Goal: Task Accomplishment & Management: Use online tool/utility

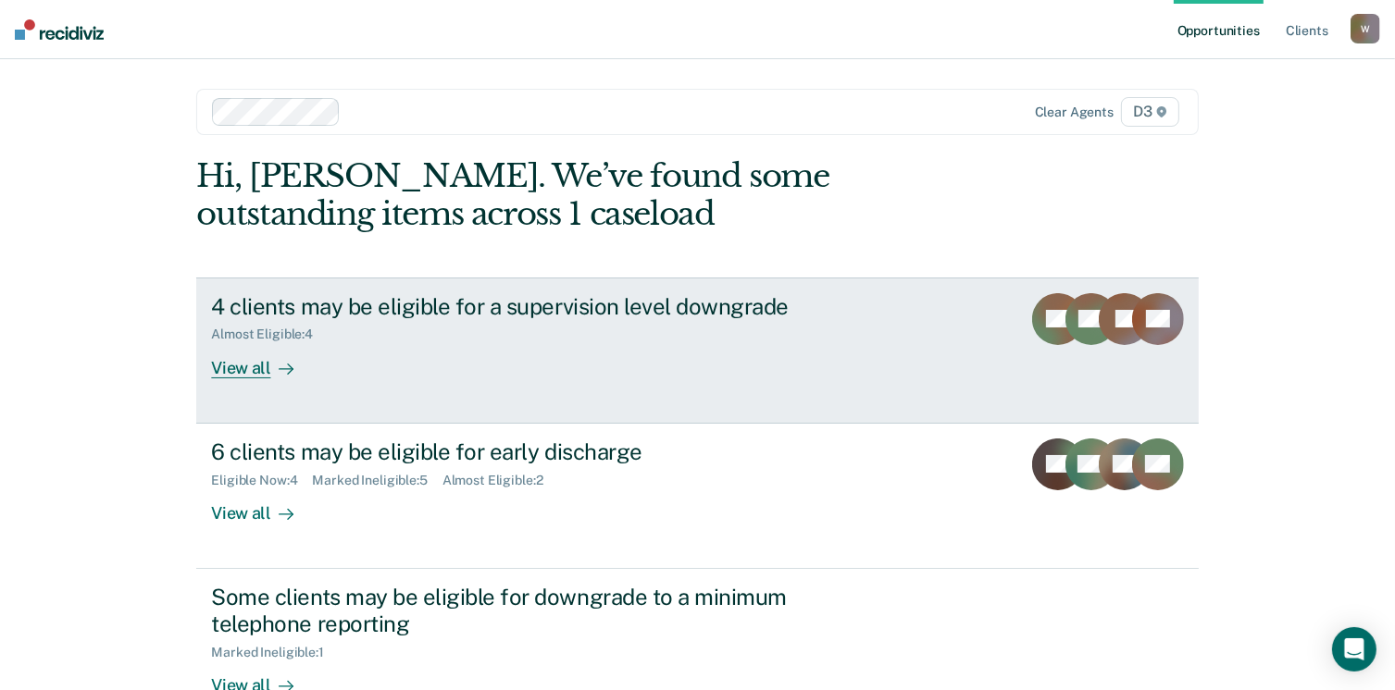
click at [241, 367] on div "View all" at bounding box center [263, 360] width 104 height 36
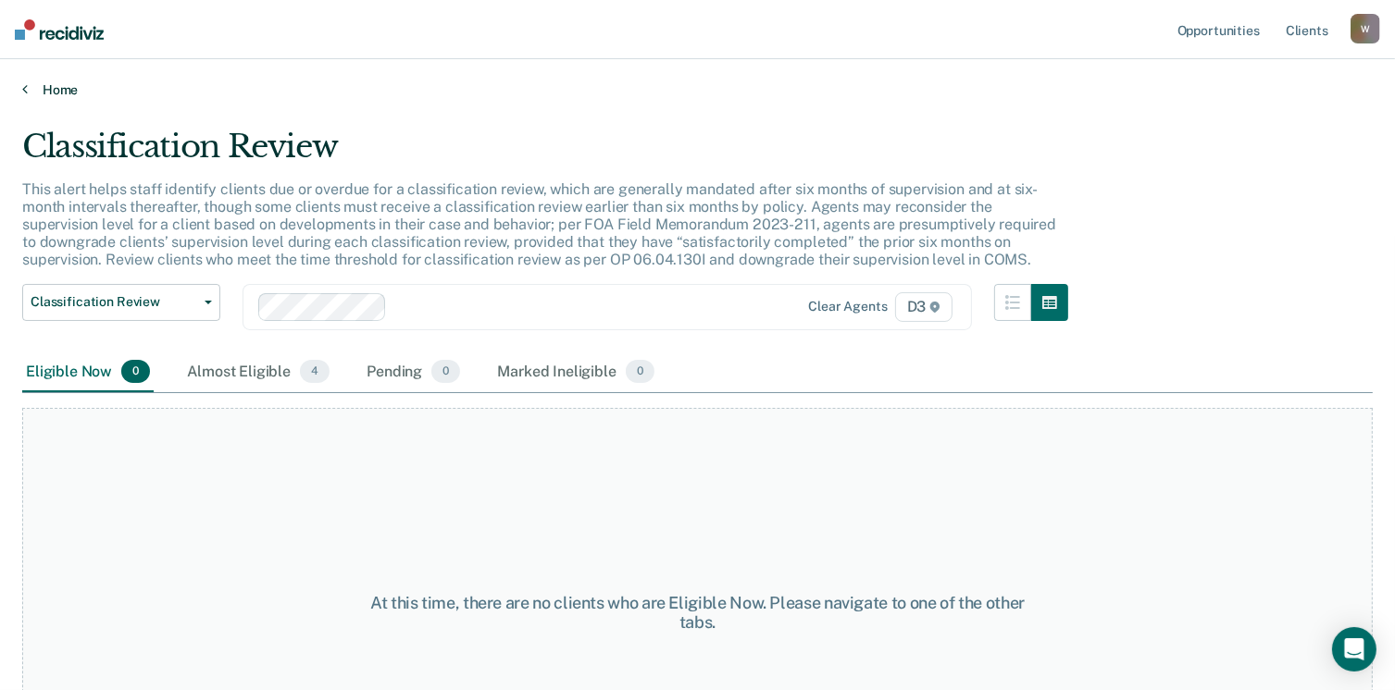
click at [51, 87] on link "Home" at bounding box center [697, 89] width 1350 height 17
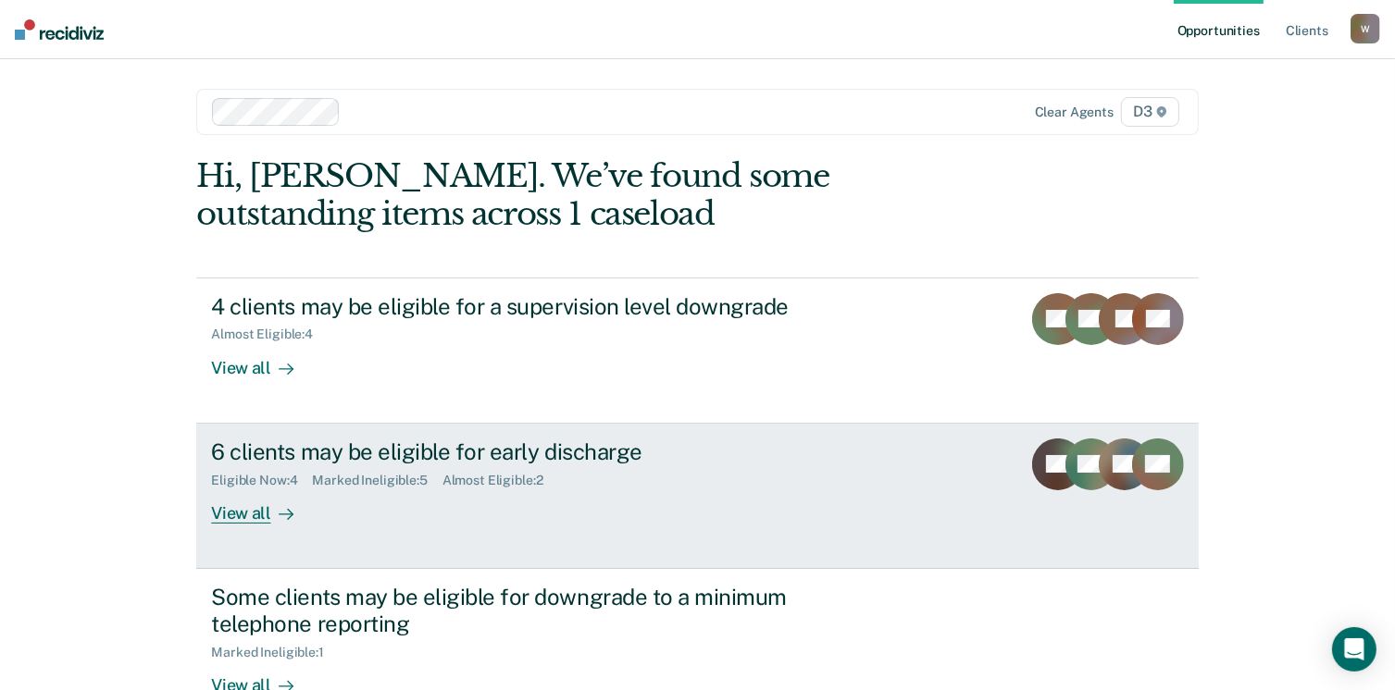
click at [230, 509] on div "View all" at bounding box center [263, 506] width 104 height 36
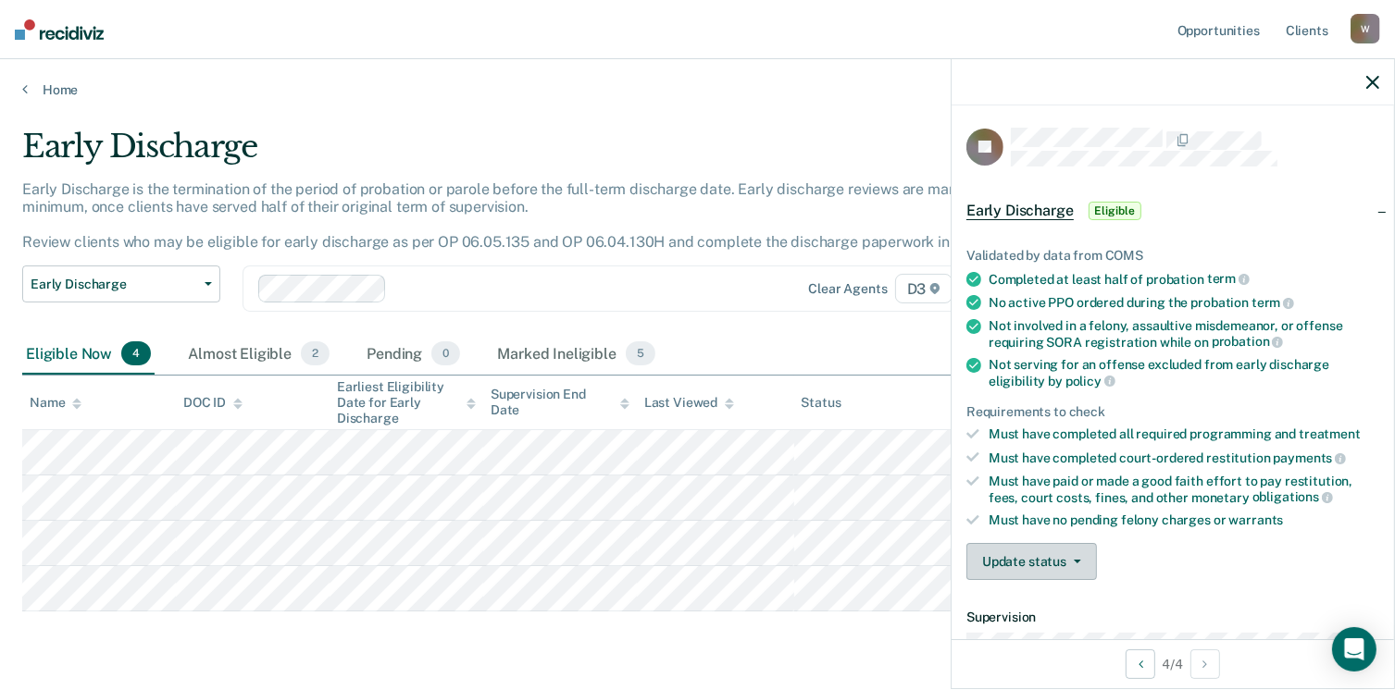
click at [1029, 554] on button "Update status" at bounding box center [1031, 561] width 131 height 37
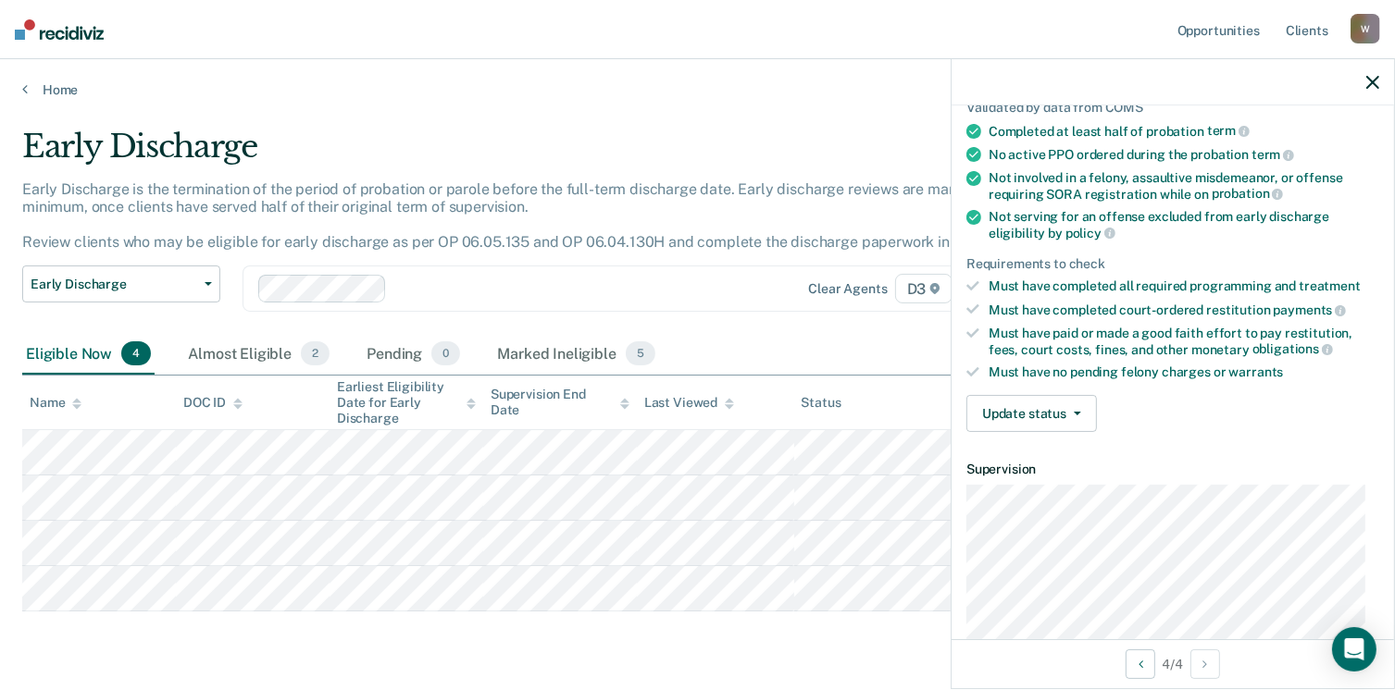
scroll to position [176, 0]
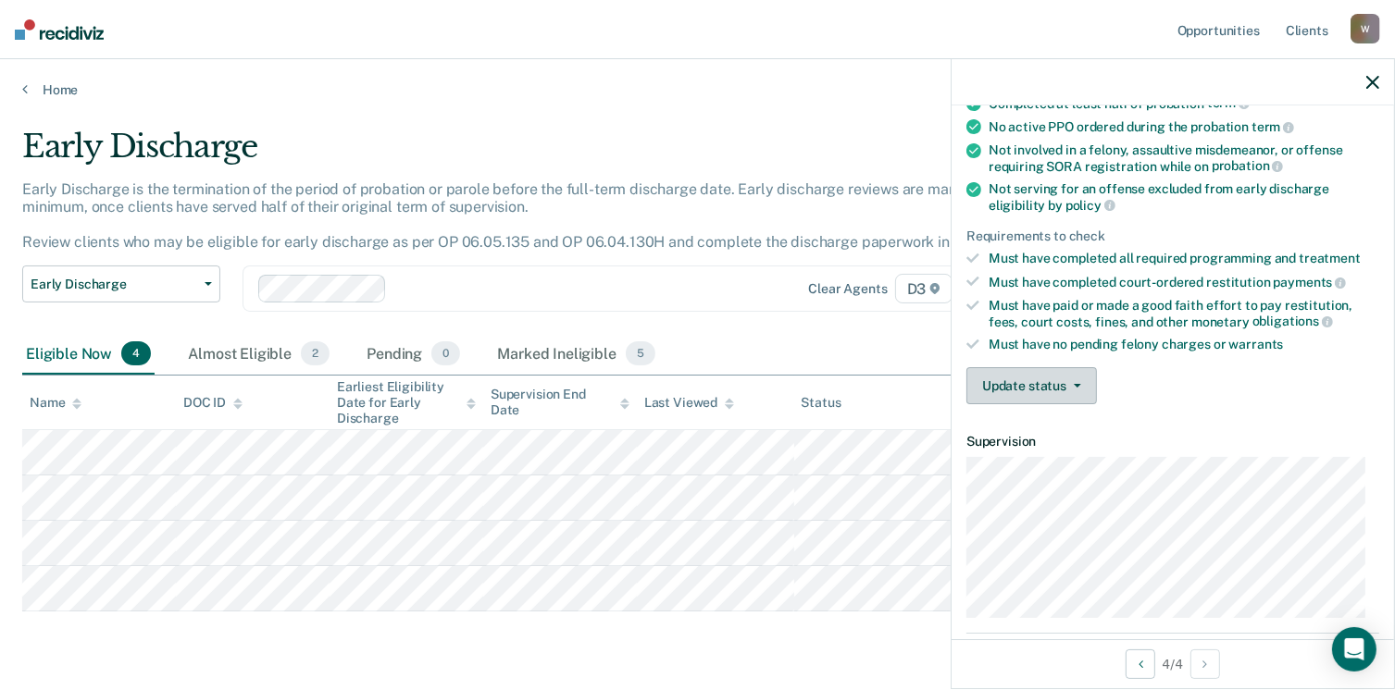
click at [1060, 390] on button "Update status" at bounding box center [1031, 385] width 131 height 37
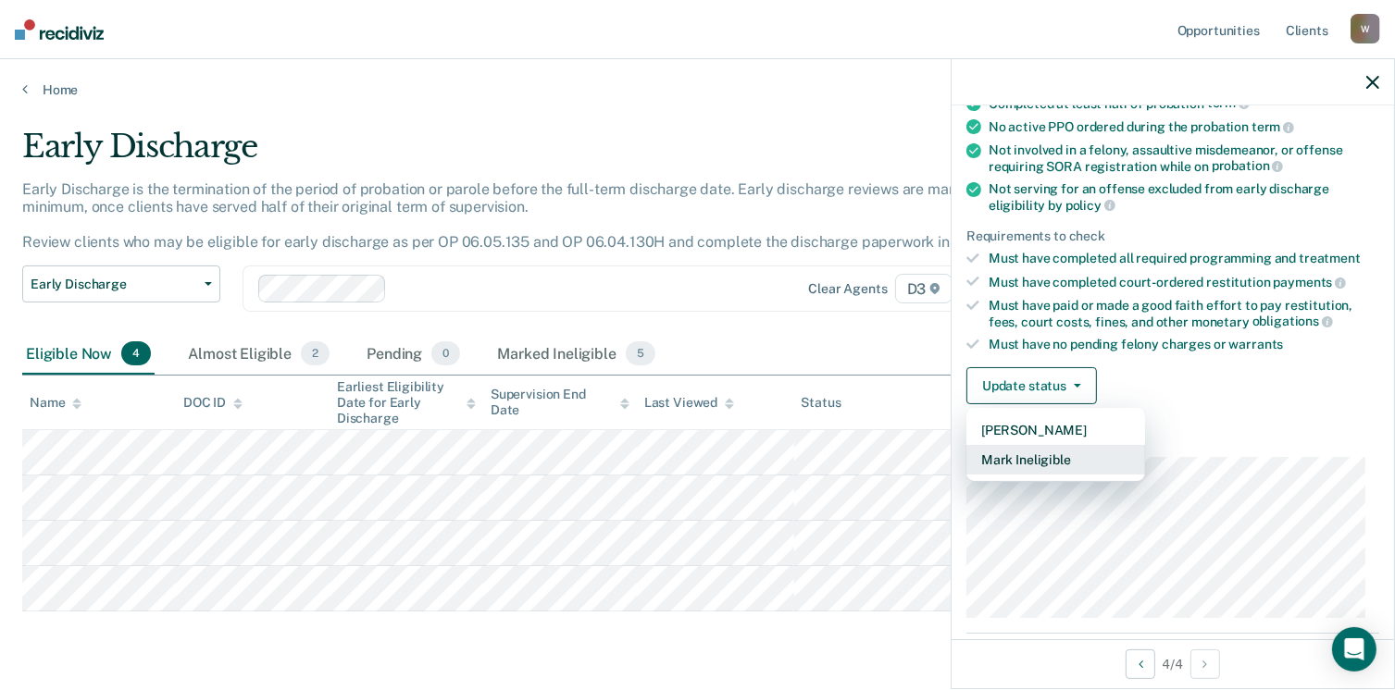
click at [1040, 449] on button "Mark Ineligible" at bounding box center [1055, 460] width 179 height 30
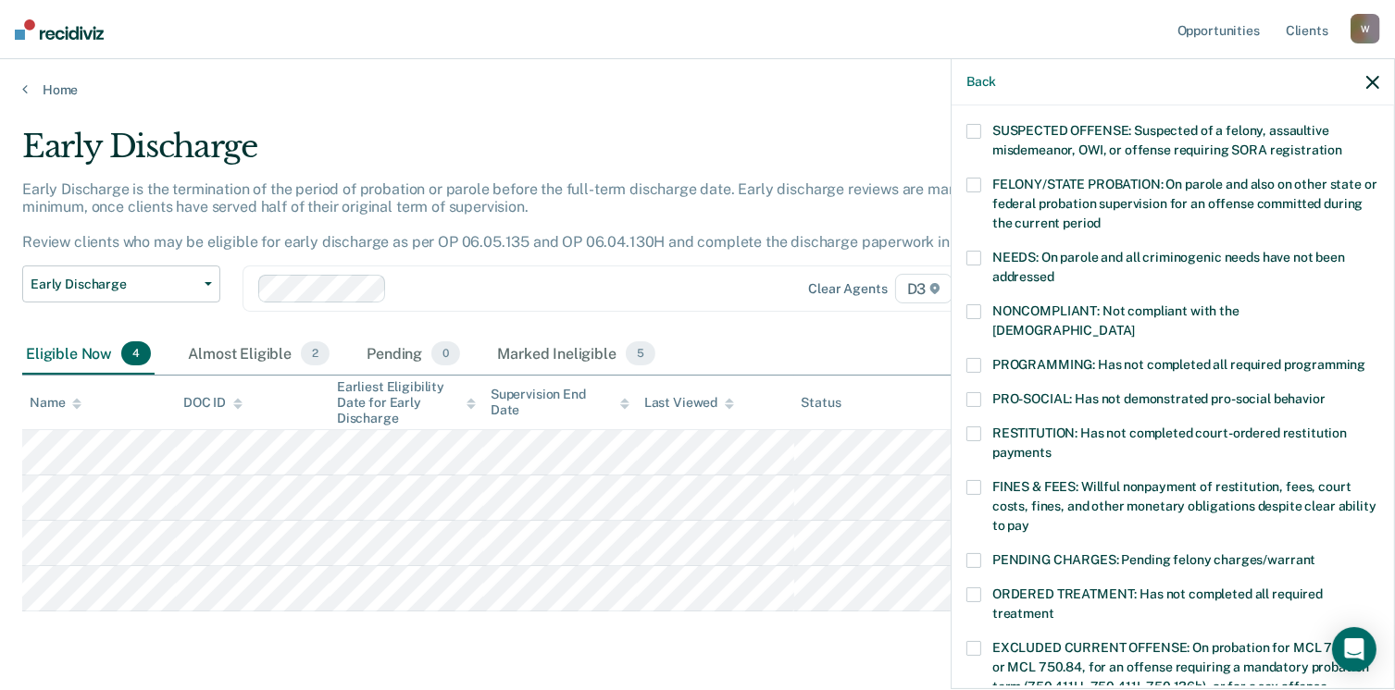
click at [977, 314] on span at bounding box center [973, 312] width 15 height 15
click at [1135, 324] on input "NONCOMPLIANT: Not compliant with the [DEMOGRAPHIC_DATA]" at bounding box center [1135, 324] width 0 height 0
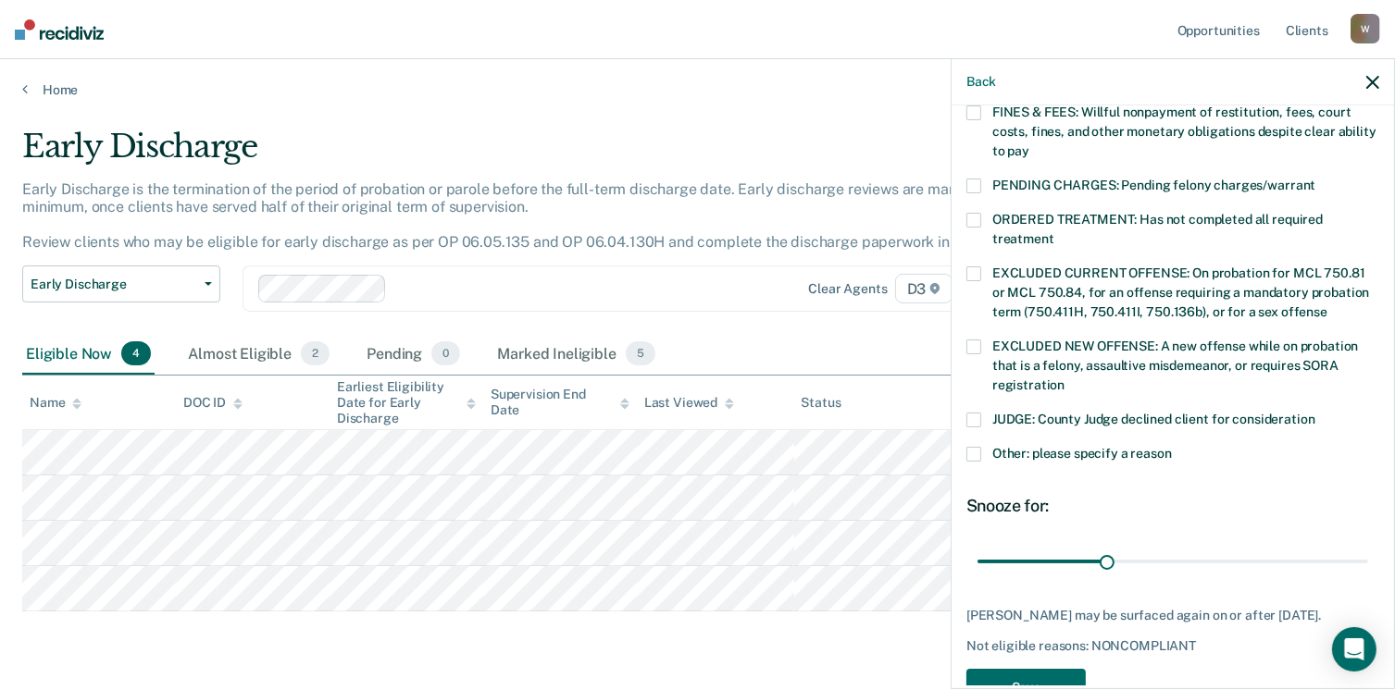
scroll to position [599, 0]
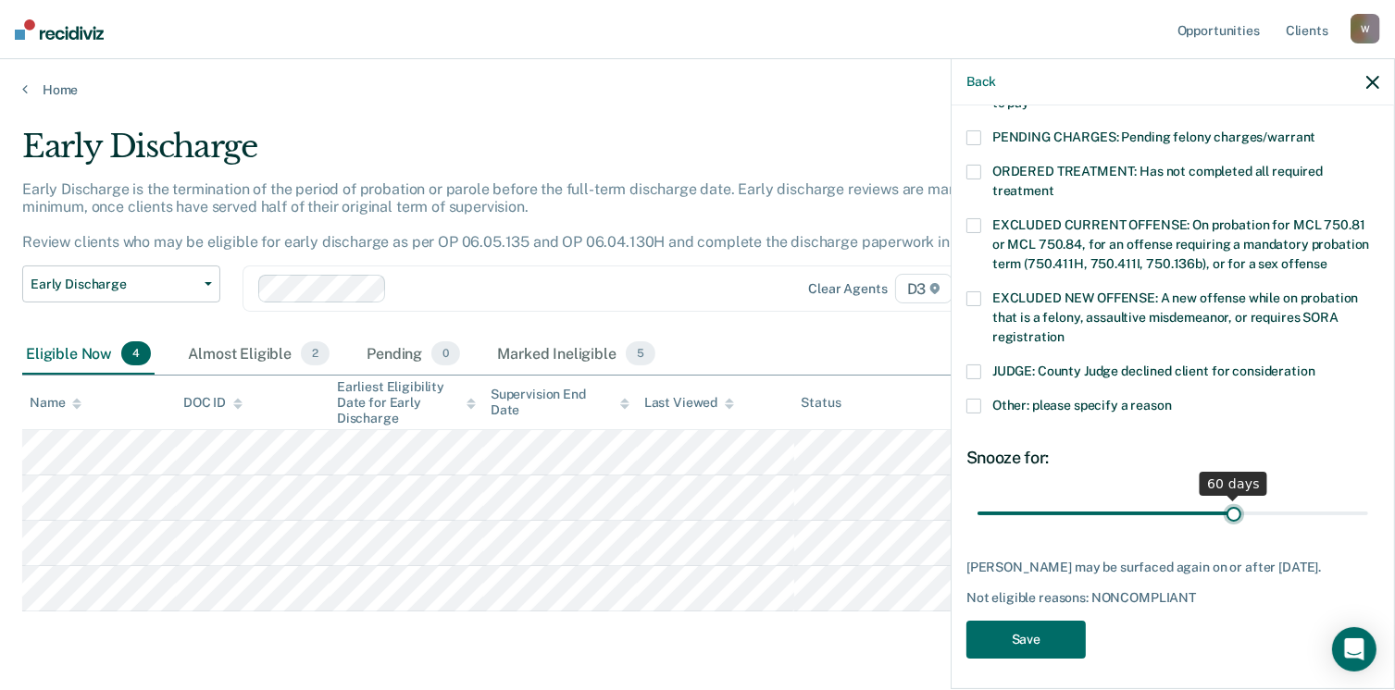
drag, startPoint x: 1101, startPoint y: 488, endPoint x: 1225, endPoint y: 508, distance: 126.6
type input "60"
click at [1225, 508] on input "range" at bounding box center [1172, 514] width 391 height 32
click at [976, 629] on button "Save" at bounding box center [1025, 640] width 119 height 38
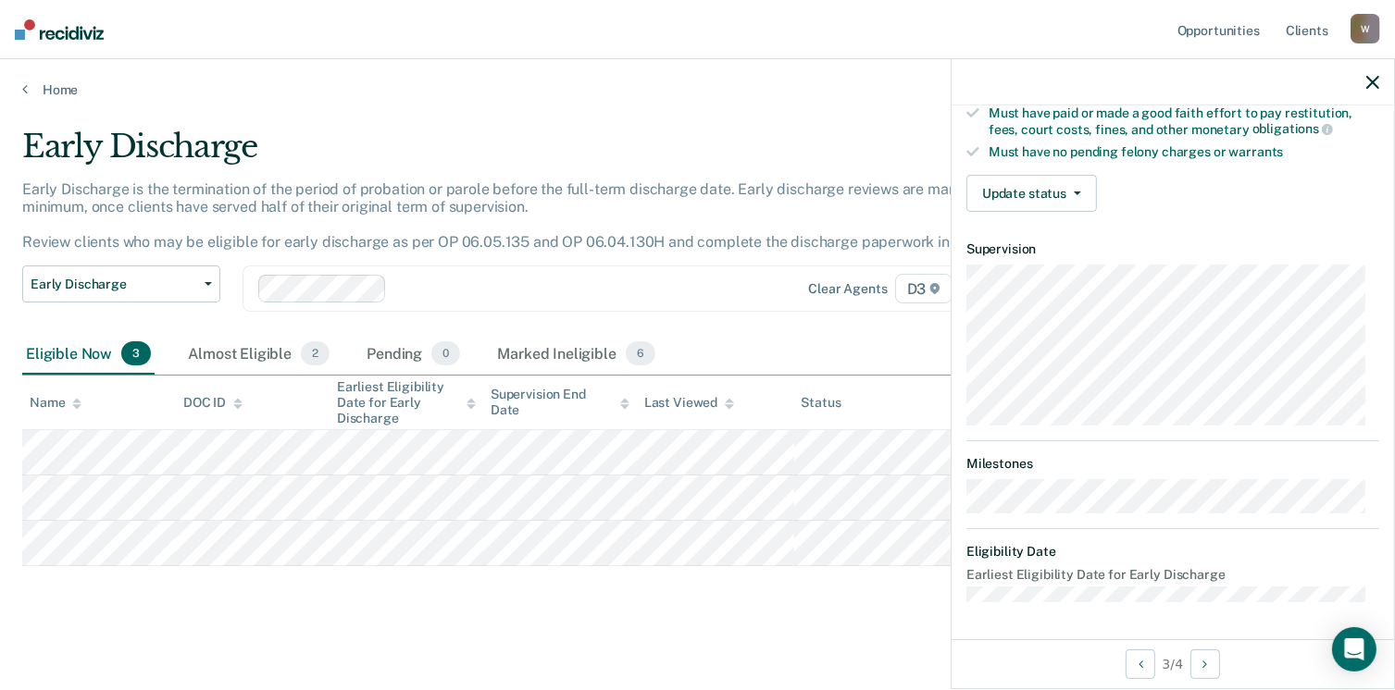
scroll to position [342, 0]
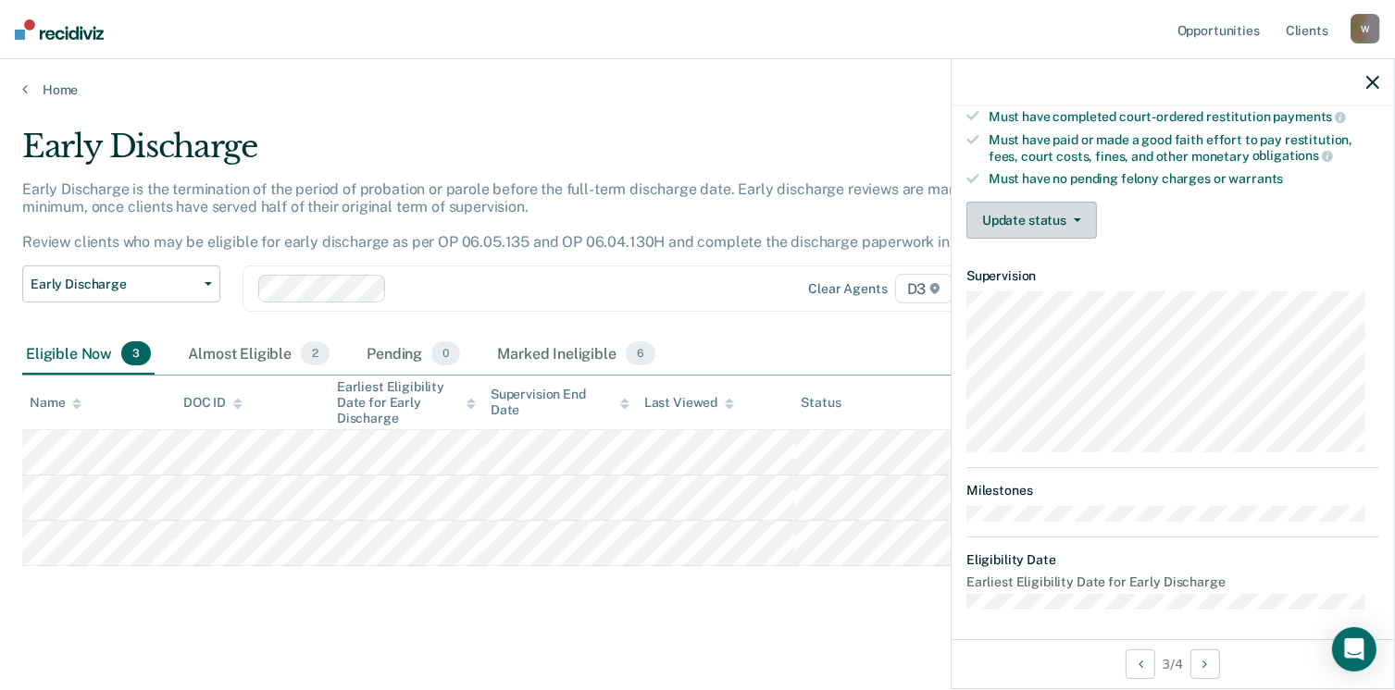
click at [1059, 226] on button "Update status" at bounding box center [1031, 220] width 131 height 37
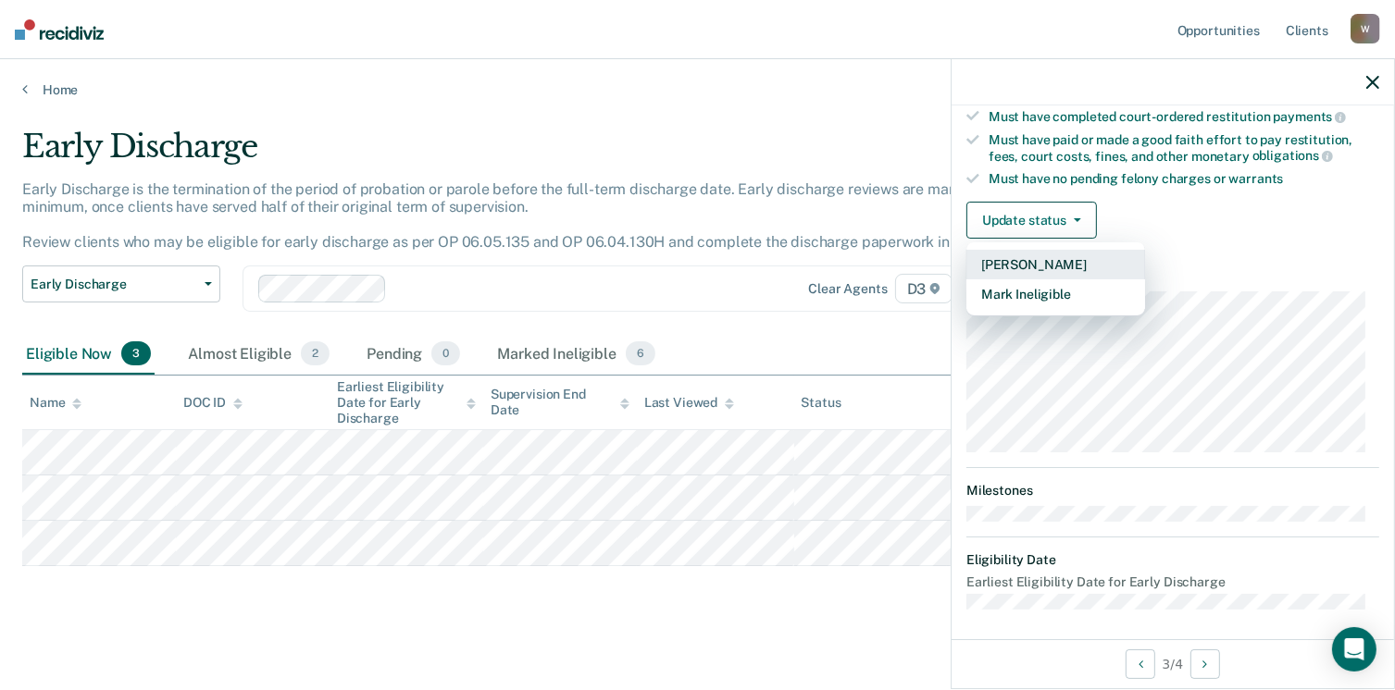
click at [1046, 260] on button "[PERSON_NAME]" at bounding box center [1055, 265] width 179 height 30
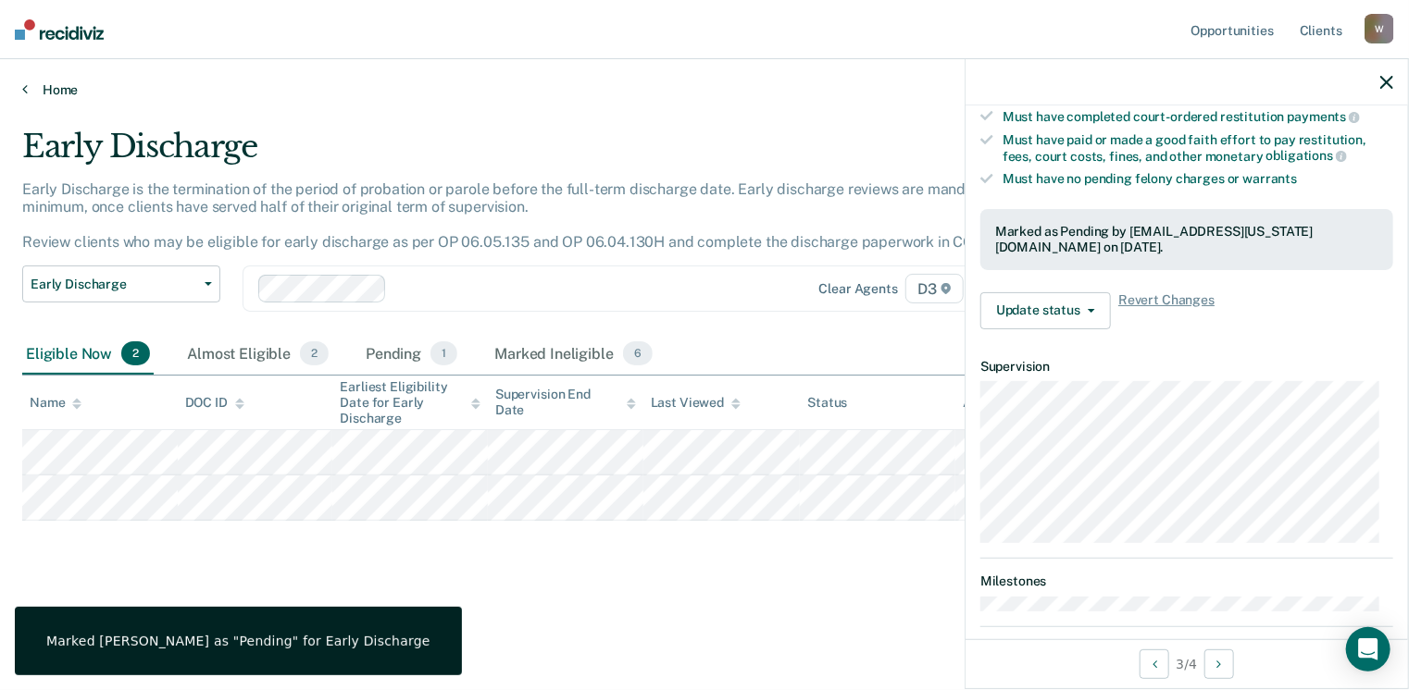
click at [59, 91] on link "Home" at bounding box center [704, 89] width 1364 height 17
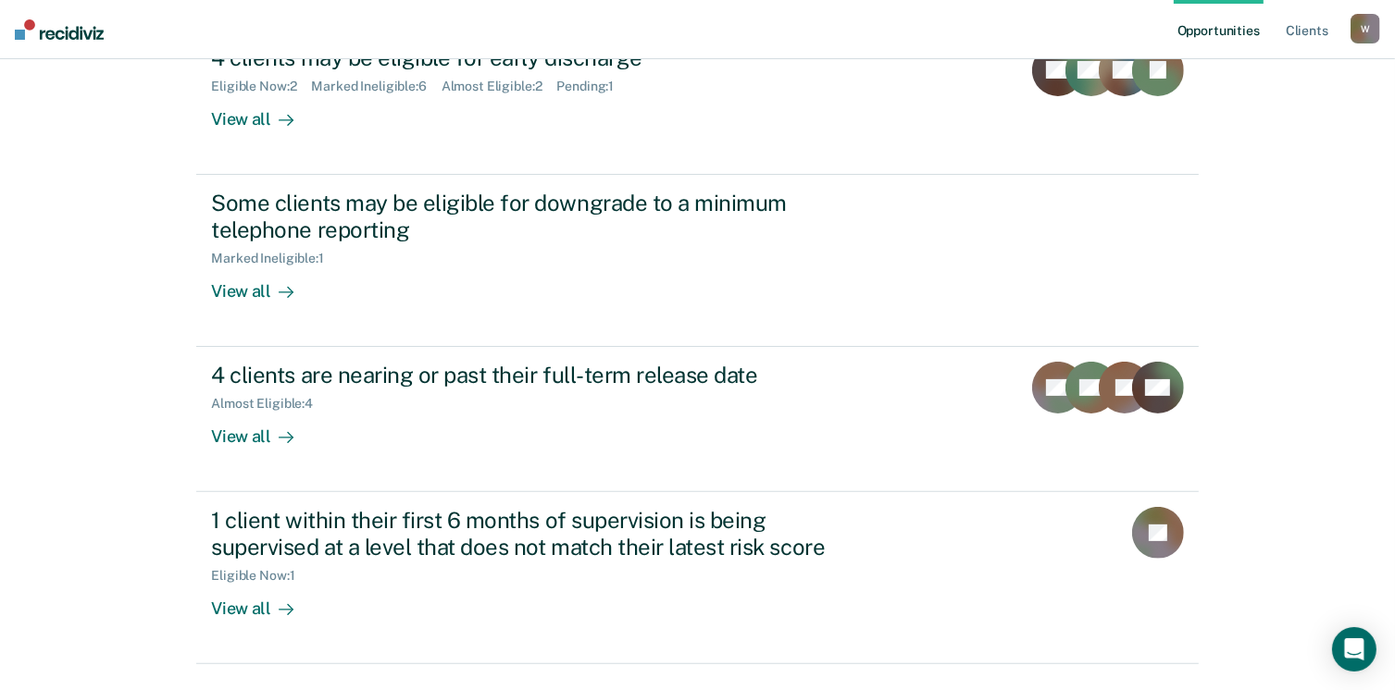
scroll to position [397, 0]
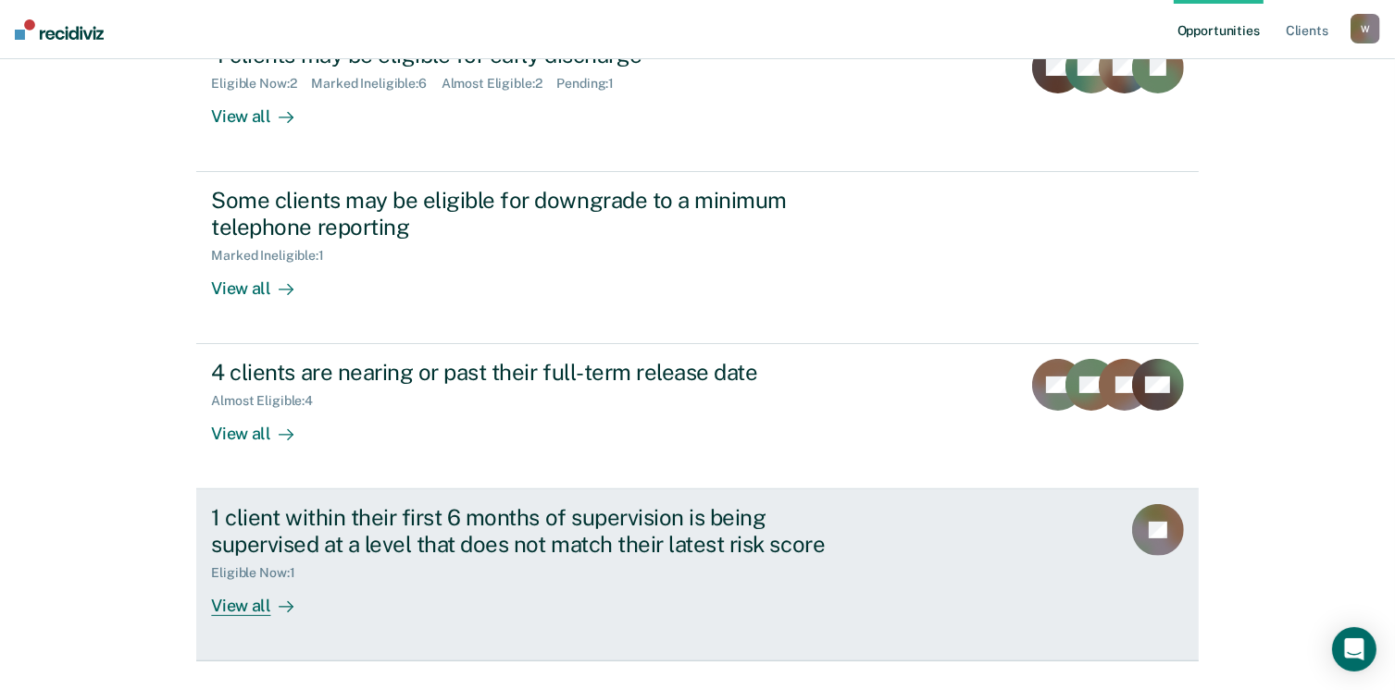
click at [232, 603] on div "View all" at bounding box center [263, 599] width 104 height 36
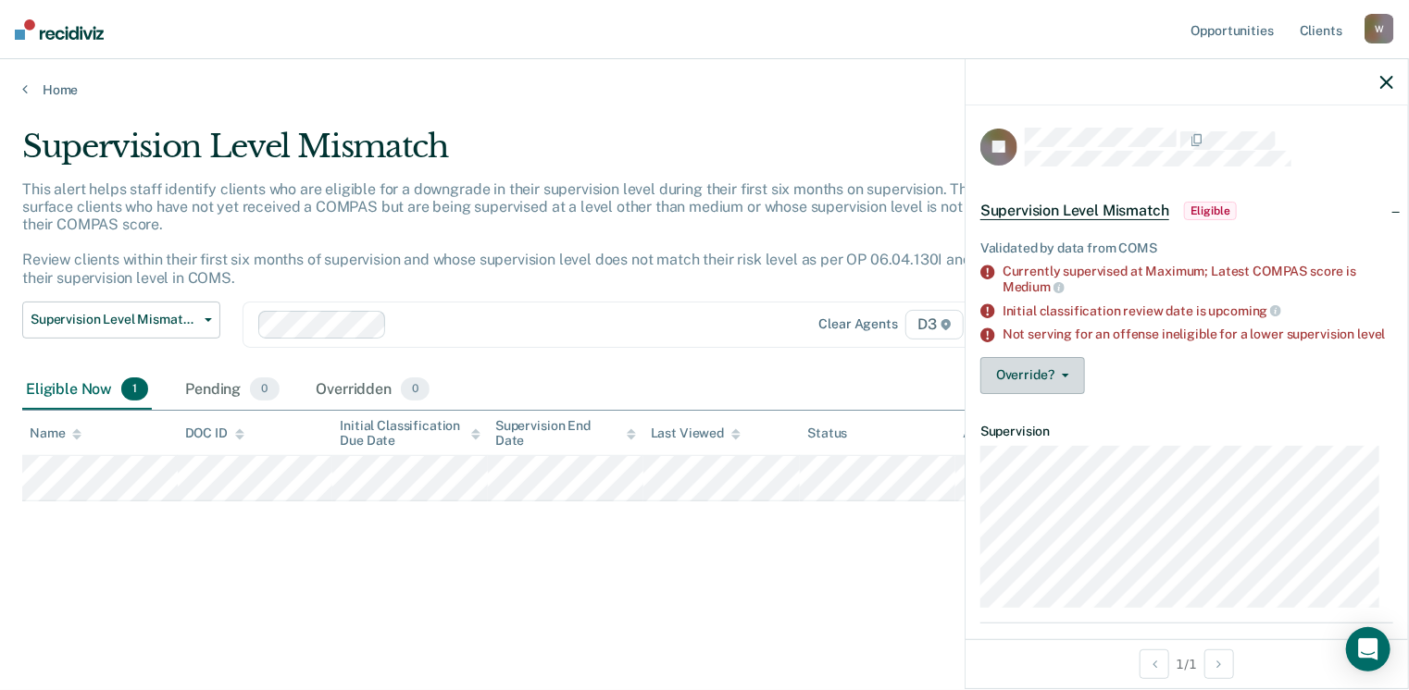
click at [1047, 393] on button "Override?" at bounding box center [1032, 375] width 105 height 37
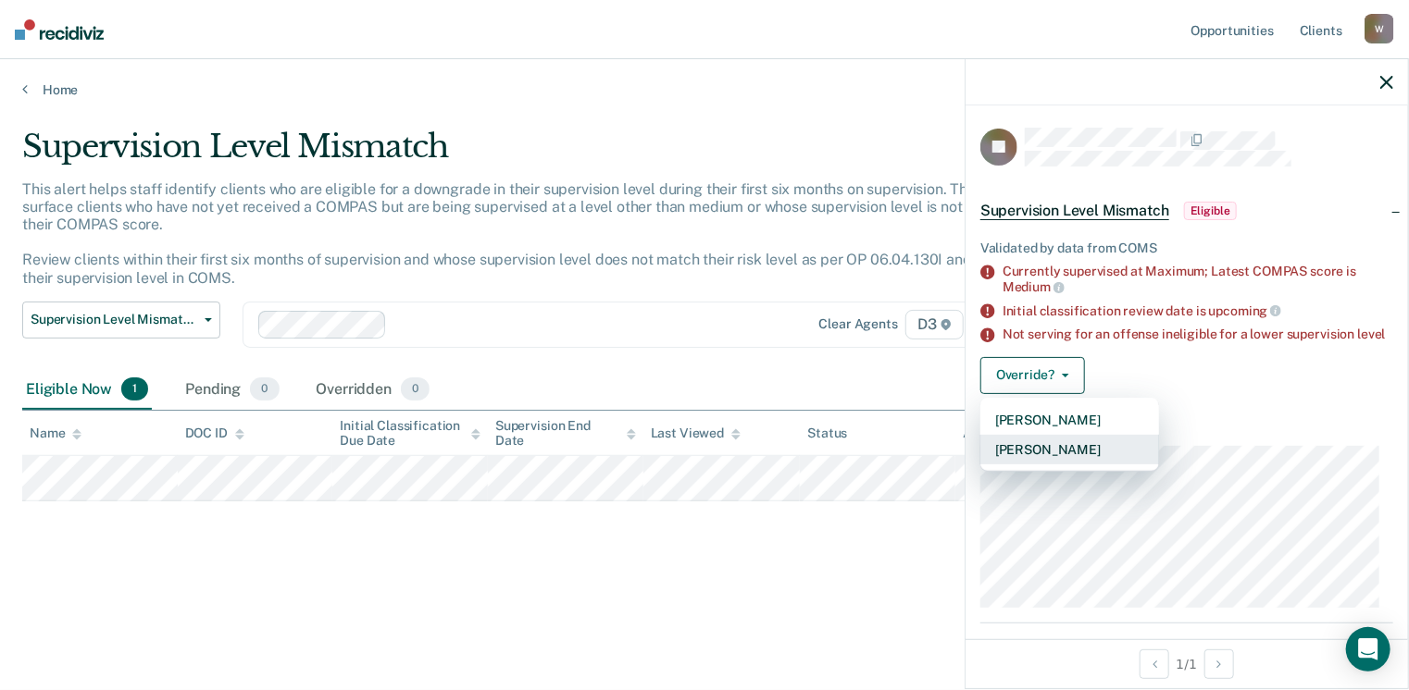
click at [1070, 460] on button "[PERSON_NAME]" at bounding box center [1069, 450] width 179 height 30
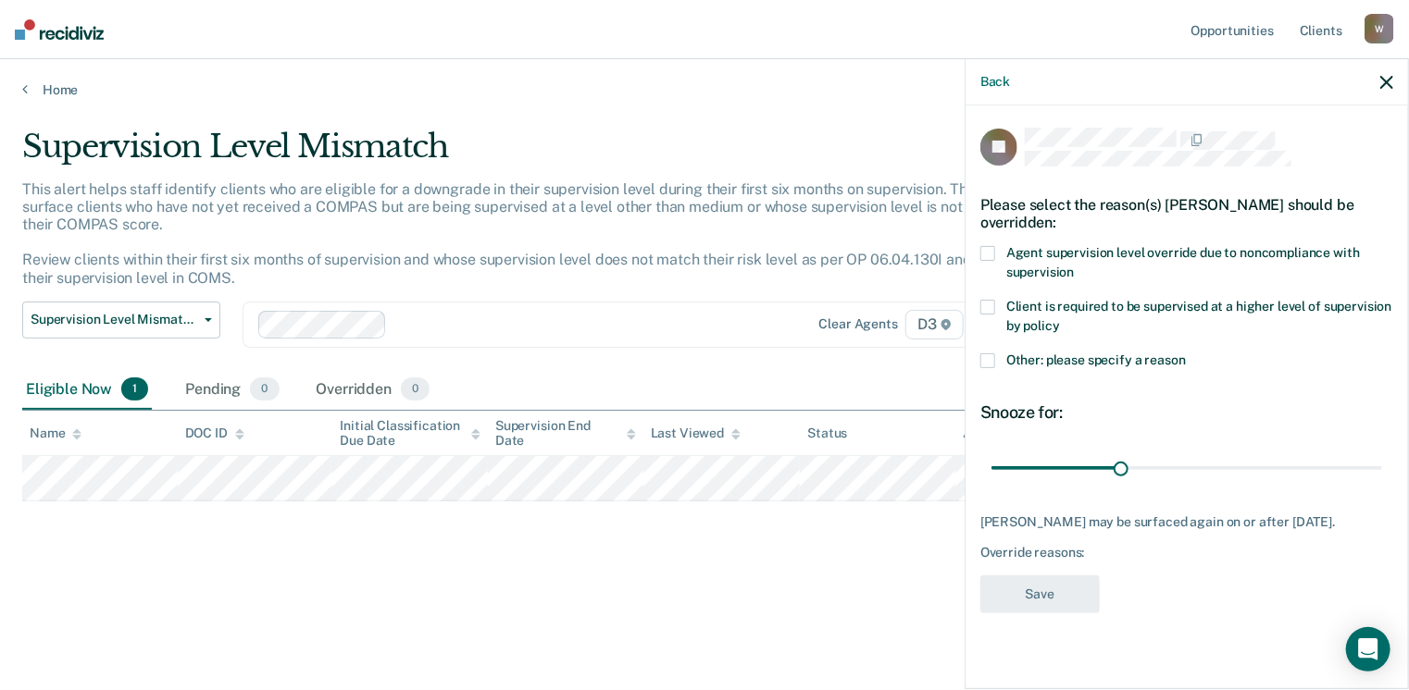
click at [989, 249] on span at bounding box center [987, 253] width 15 height 15
click at [1074, 266] on input "Agent supervision level override due to noncompliance with supervision" at bounding box center [1074, 266] width 0 height 0
click at [1036, 601] on button "Save" at bounding box center [1039, 595] width 119 height 38
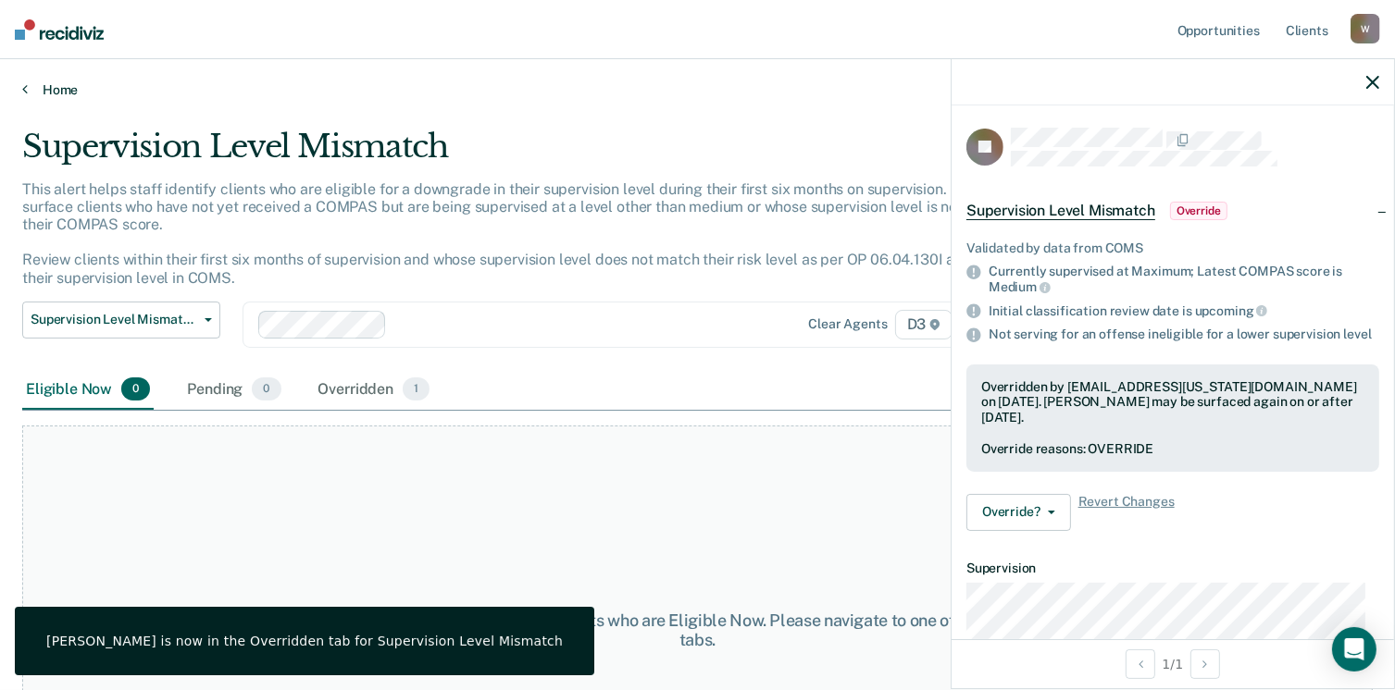
click at [62, 90] on link "Home" at bounding box center [697, 89] width 1350 height 17
